Goal: Information Seeking & Learning: Find specific fact

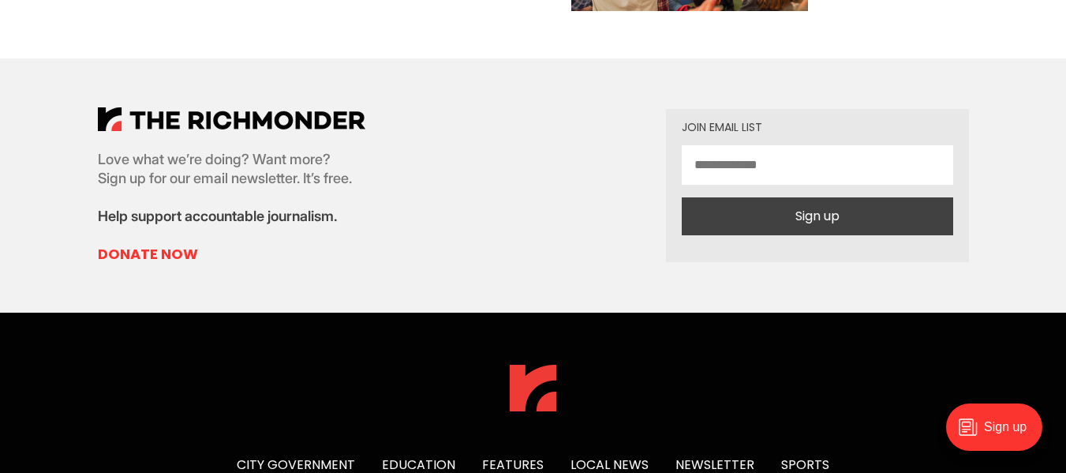
scroll to position [3247, 0]
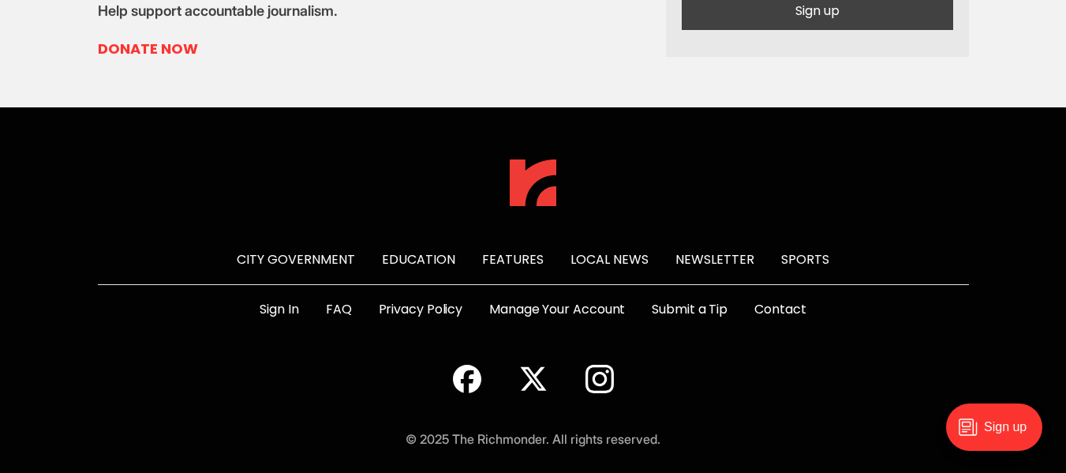
click at [536, 367] on icon at bounding box center [533, 379] width 26 height 24
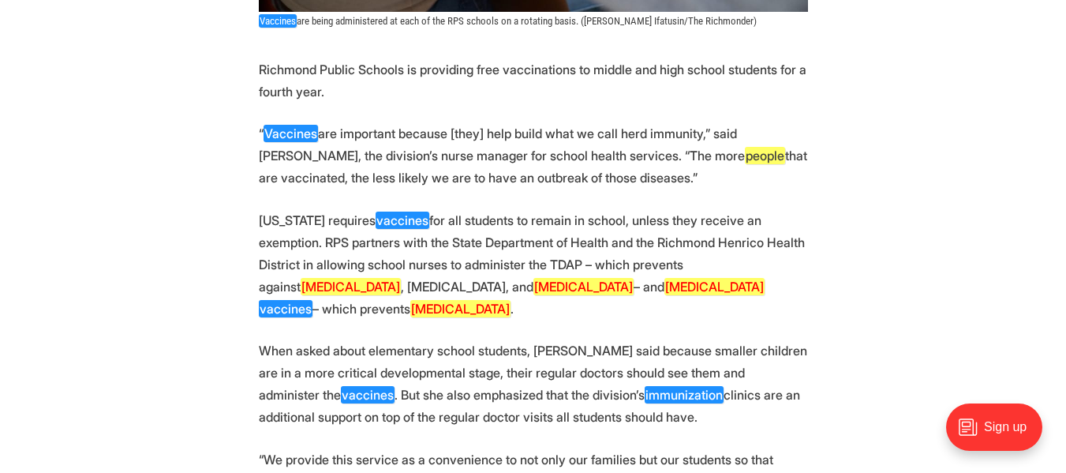
scroll to position [710, 0]
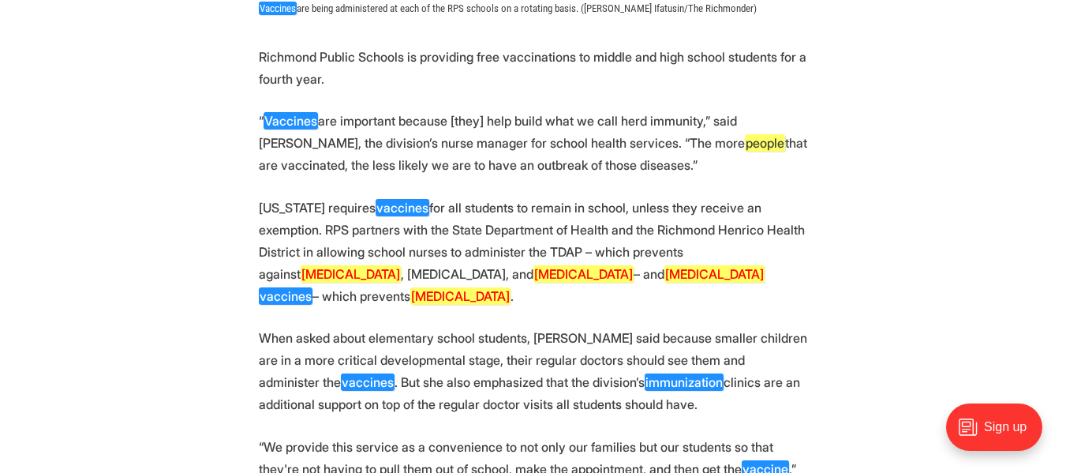
click at [312, 88] on p "Richmond Public Schools is providing free vaccinations to middle and high schoo…" at bounding box center [533, 68] width 549 height 44
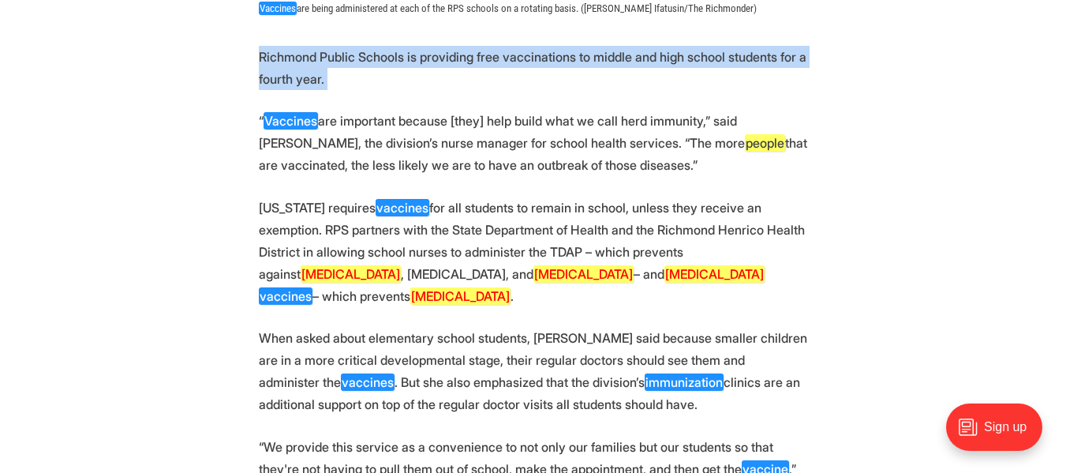
click at [312, 88] on p "Richmond Public Schools is providing free vaccinations to middle and high schoo…" at bounding box center [533, 68] width 549 height 44
copy p "Richmond Public Schools is providing free vaccinations to middle and high schoo…"
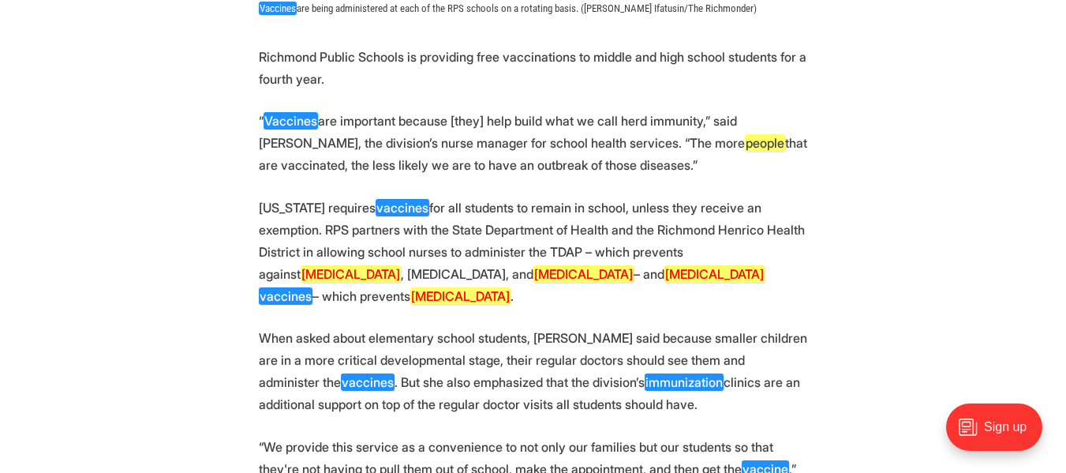
click at [419, 269] on p "[US_STATE] requires vaccines for all students to remain in school, unless they …" at bounding box center [533, 252] width 549 height 110
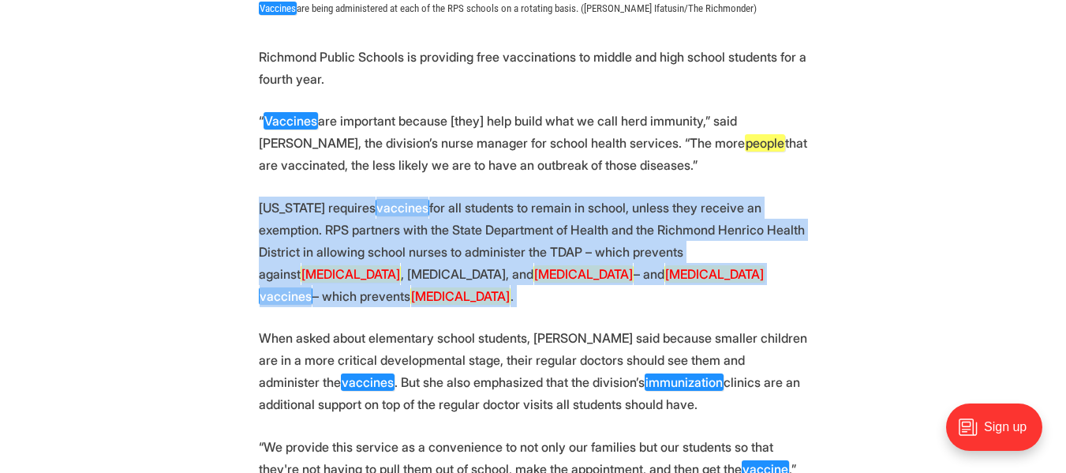
click at [419, 269] on p "[US_STATE] requires vaccines for all students to remain in school, unless they …" at bounding box center [533, 252] width 549 height 110
copy p "[US_STATE] requires vaccines for all students to remain in school, unless they …"
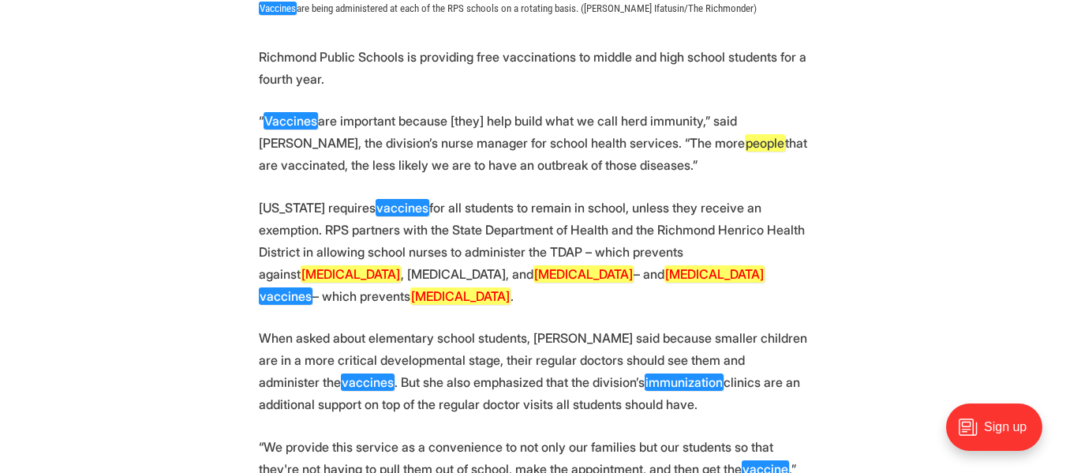
click at [396, 358] on p "When asked about elementary school students, [PERSON_NAME] said because smaller…" at bounding box center [533, 371] width 549 height 88
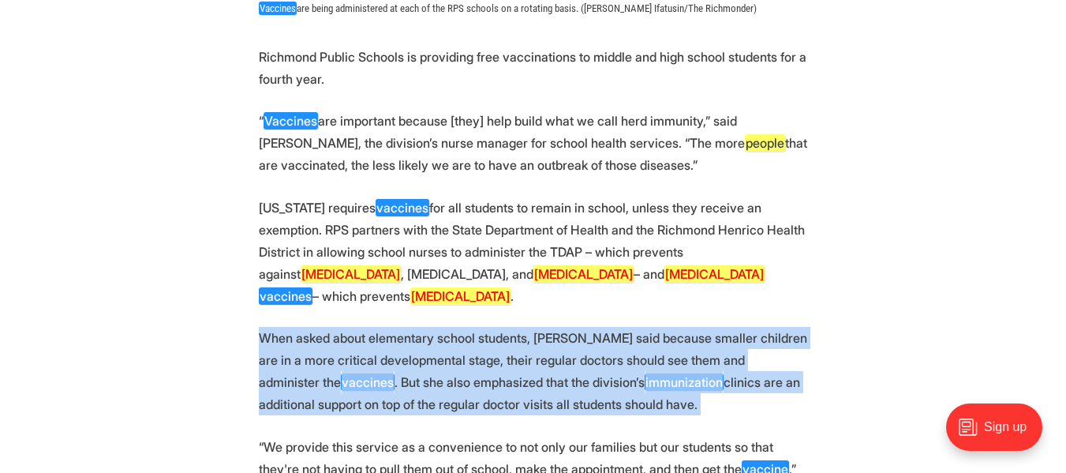
click at [396, 358] on p "When asked about elementary school students, [PERSON_NAME] said because smaller…" at bounding box center [533, 371] width 549 height 88
copy p "When asked about elementary school students, [PERSON_NAME] said because smaller…"
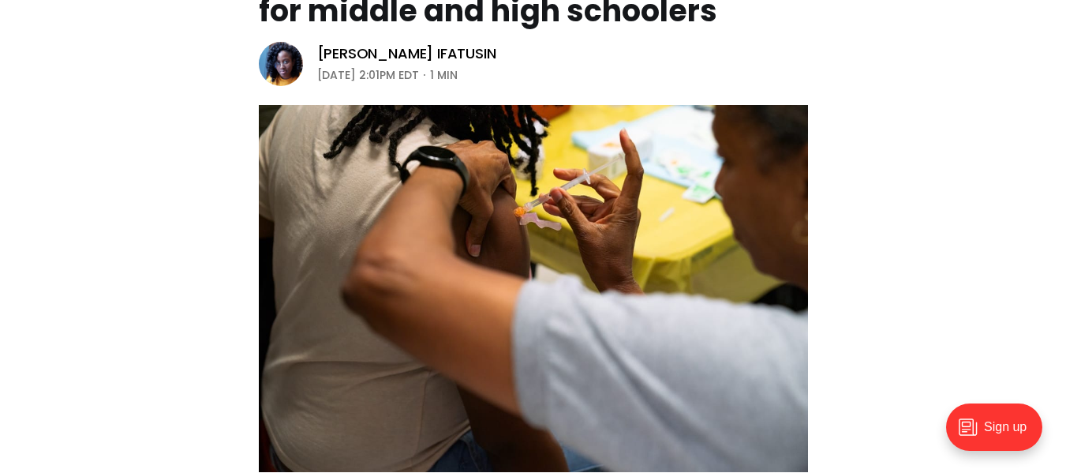
scroll to position [237, 0]
